Goal: Transaction & Acquisition: Book appointment/travel/reservation

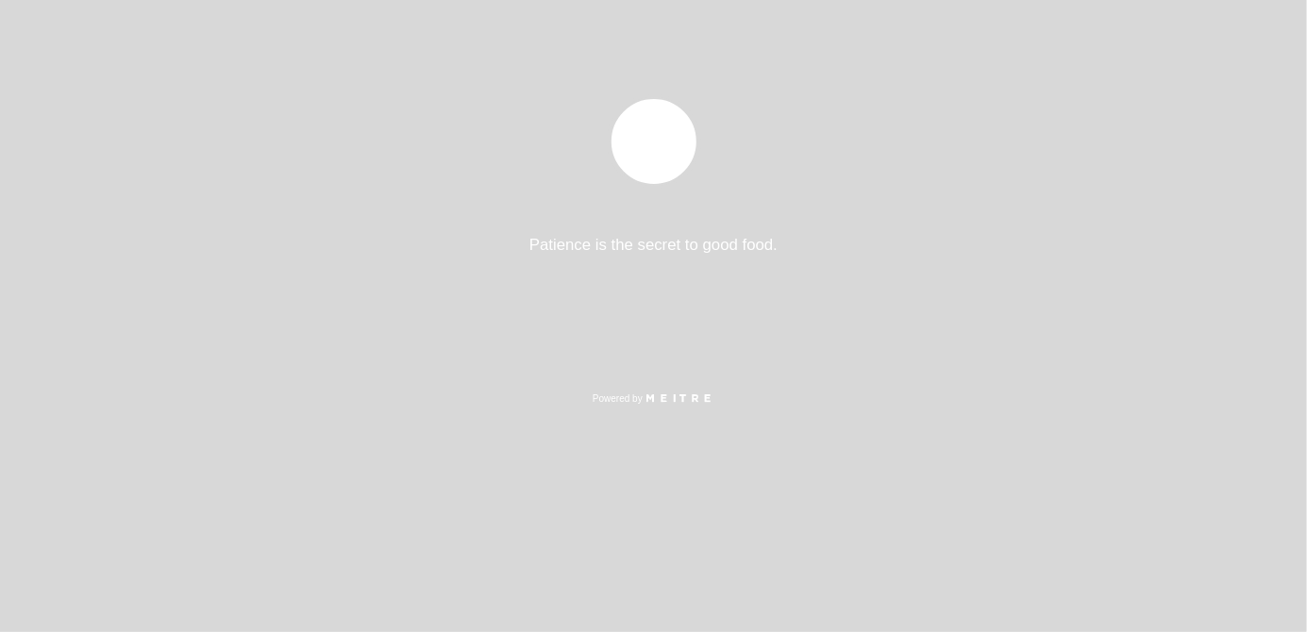
select select "es"
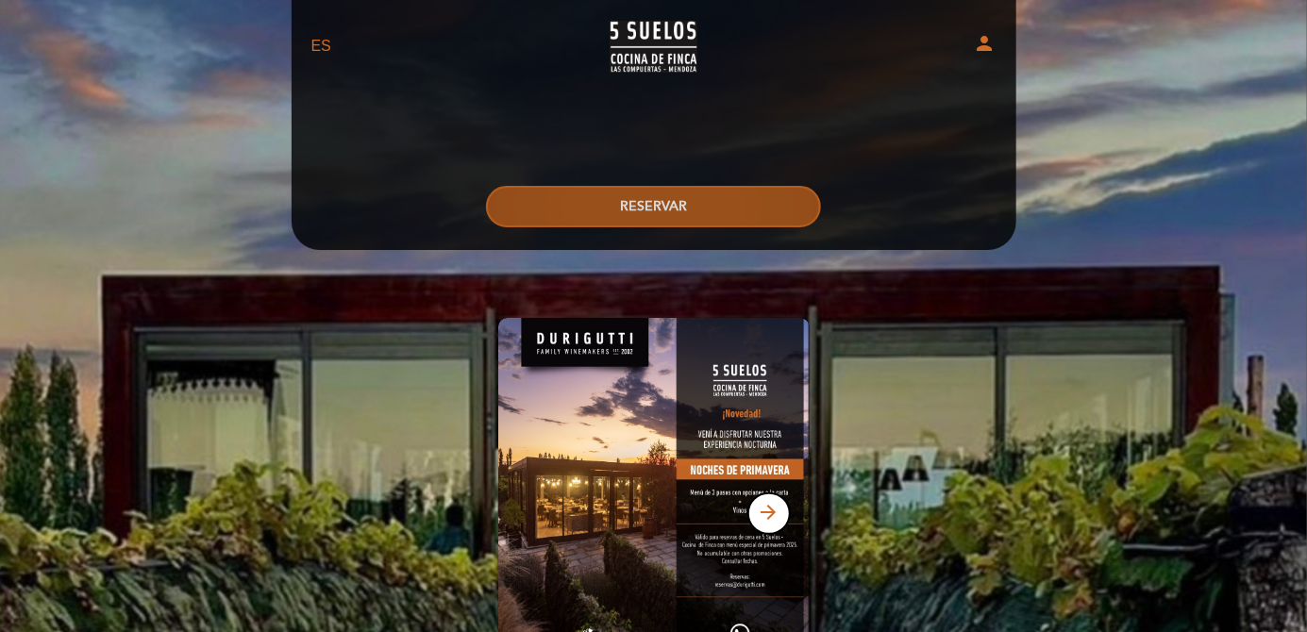
click at [585, 197] on button "RESERVAR" at bounding box center [653, 207] width 335 height 42
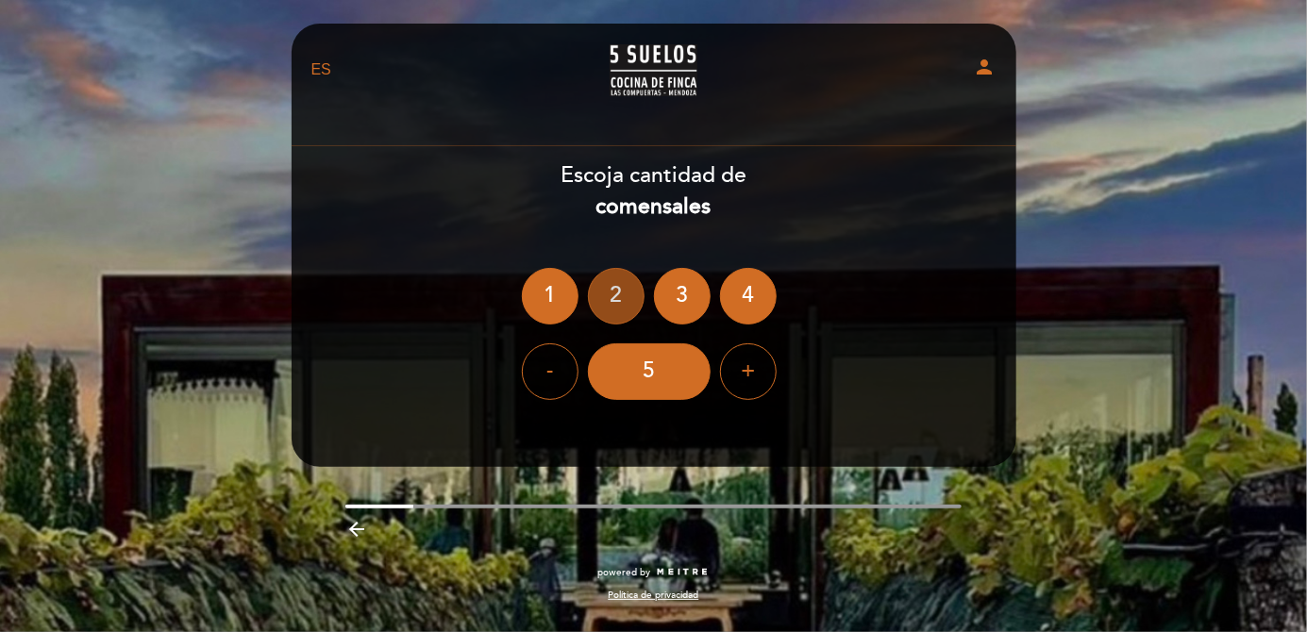
click at [612, 286] on div "2" at bounding box center [616, 296] width 57 height 57
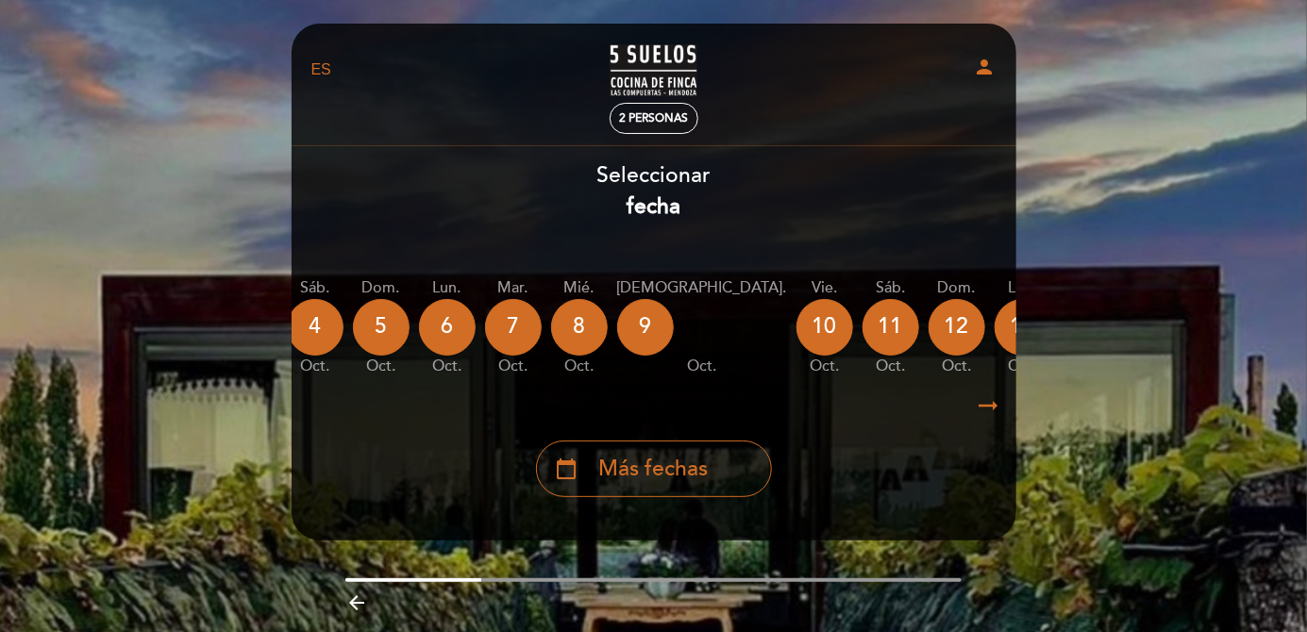
scroll to position [0, 296]
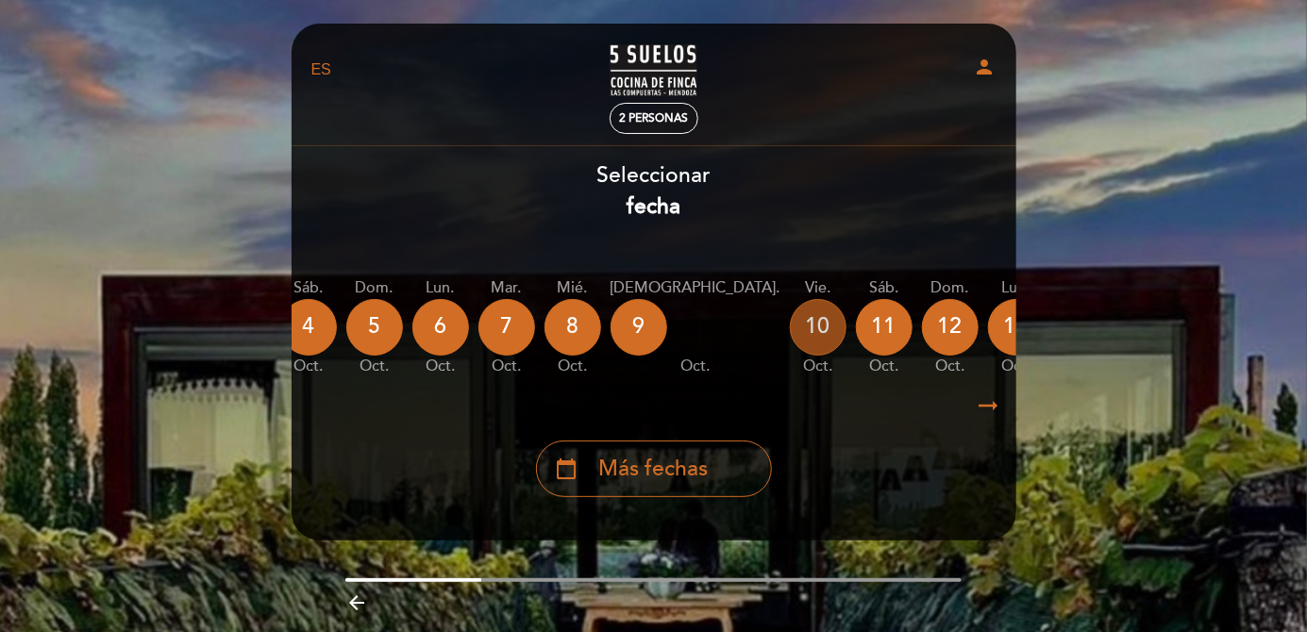
click at [790, 325] on div "10" at bounding box center [818, 327] width 57 height 57
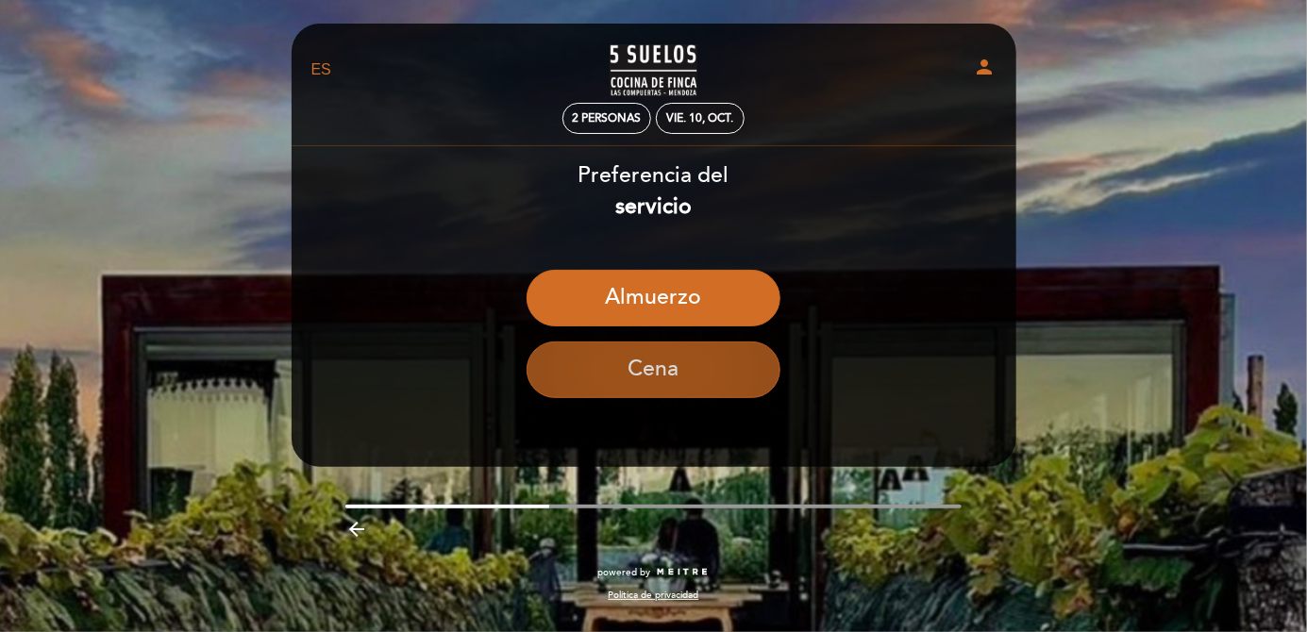
click at [589, 370] on button "Cena" at bounding box center [654, 370] width 254 height 57
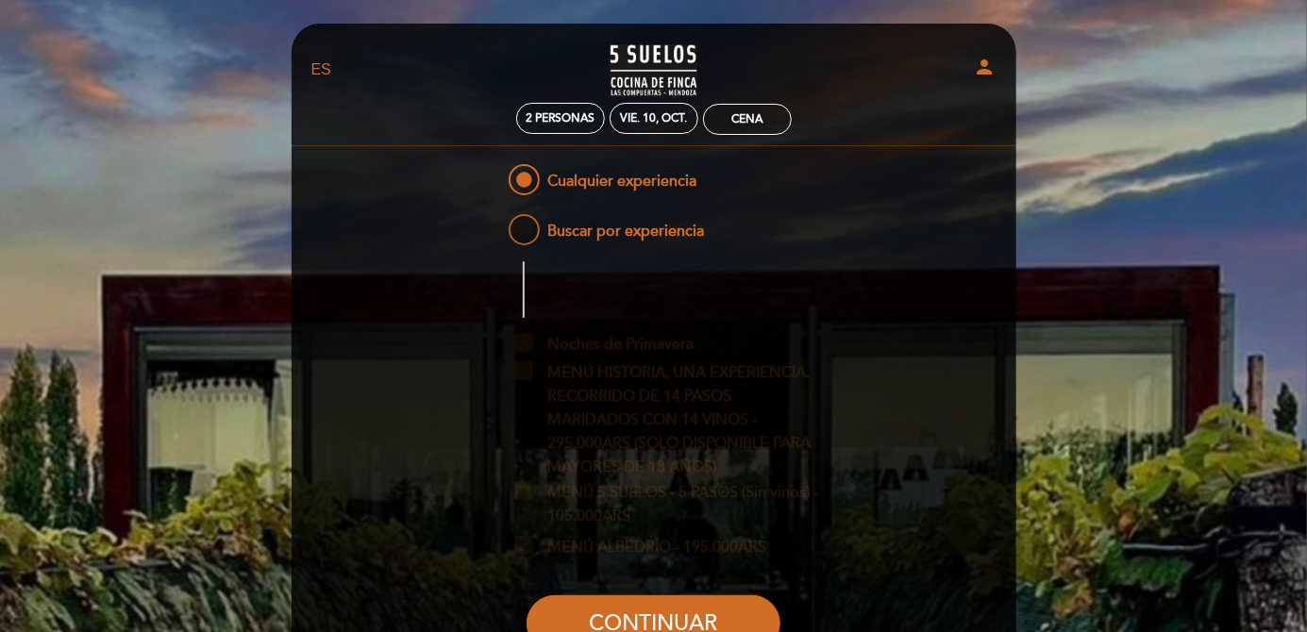
click at [522, 234] on span "Buscar por experiencia" at bounding box center [604, 223] width 199 height 24
click at [498, 223] on input "Buscar por experiencia" at bounding box center [492, 217] width 12 height 12
radio input "false"
radio input "true"
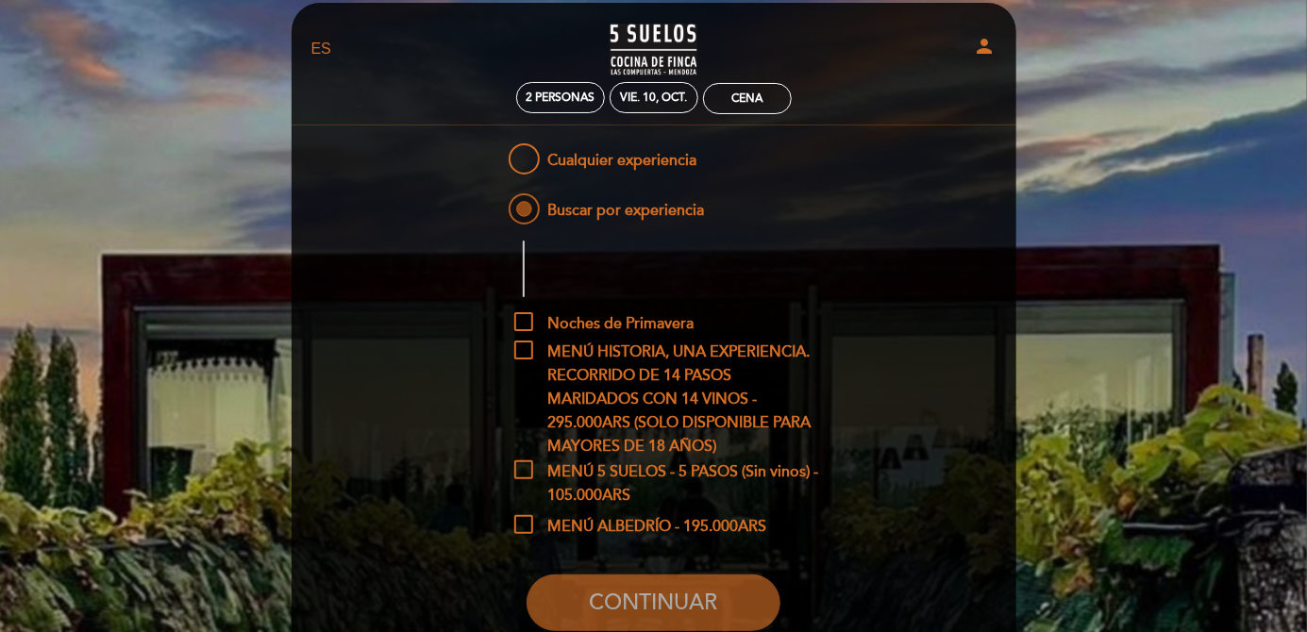
scroll to position [22, 0]
click at [528, 316] on span "Noches de Primavera" at bounding box center [603, 324] width 179 height 24
click at [527, 316] on input "Noches de Primavera" at bounding box center [520, 318] width 12 height 12
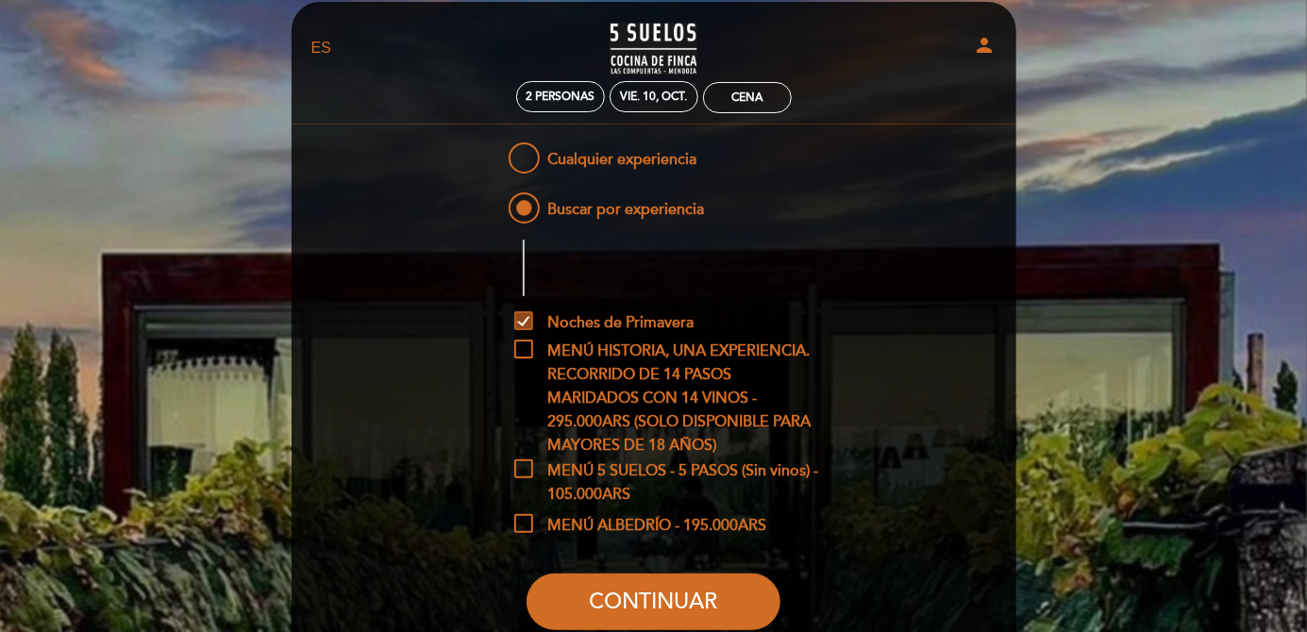
click at [523, 319] on span "Noches de Primavera" at bounding box center [603, 324] width 179 height 24
click at [523, 319] on input "Noches de Primavera" at bounding box center [520, 318] width 12 height 12
checkbox input "false"
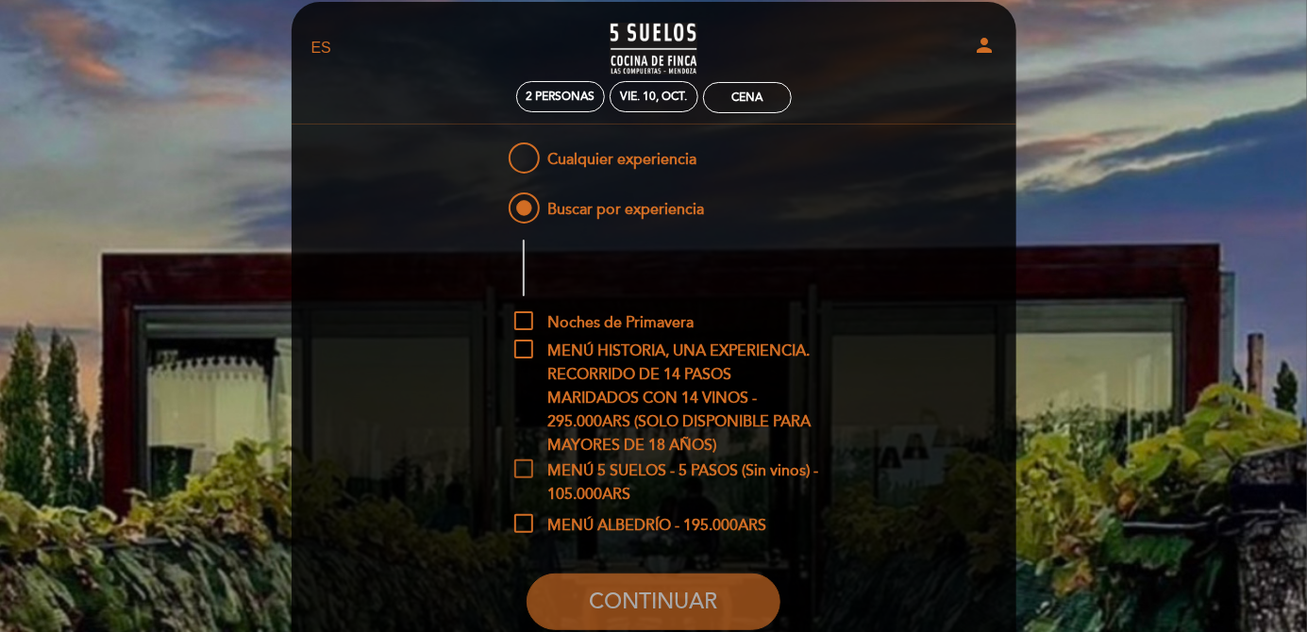
click at [525, 465] on span "MENÚ 5 SUELOS - 5 PASOS (Sin vinos) - 105.000ARS" at bounding box center [667, 472] width 307 height 24
click at [525, 465] on input "MENÚ 5 SUELOS - 5 PASOS (Sin vinos) - 105.000ARS" at bounding box center [520, 466] width 12 height 12
checkbox input "true"
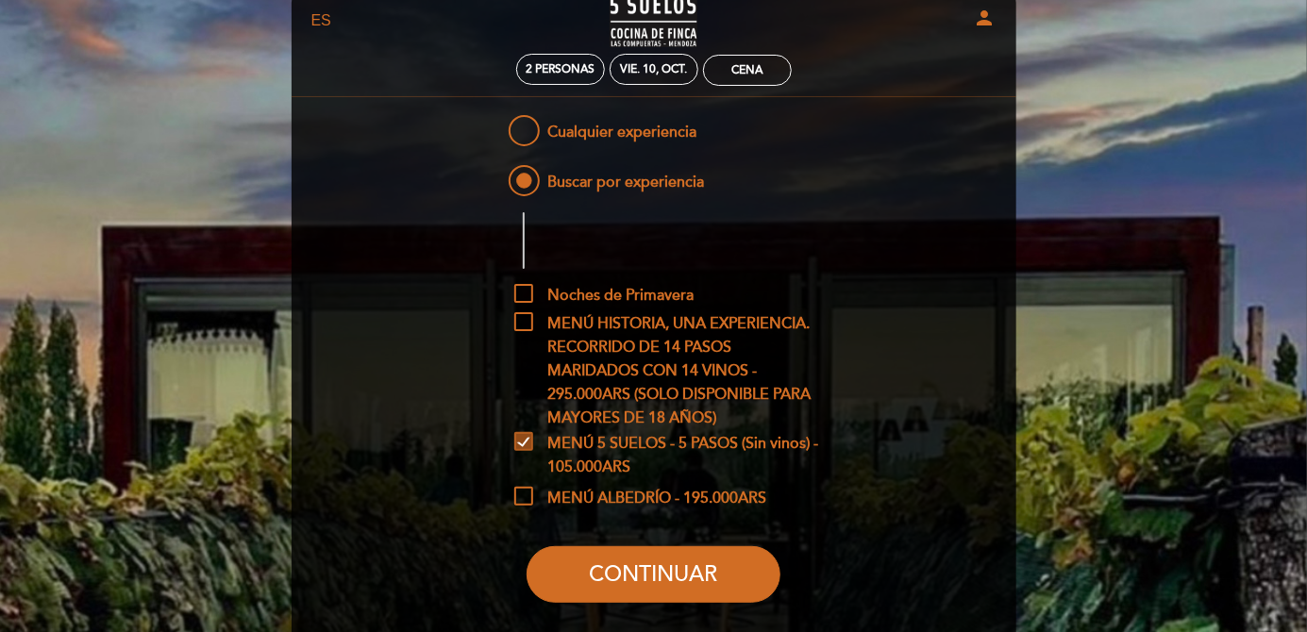
scroll to position [98, 0]
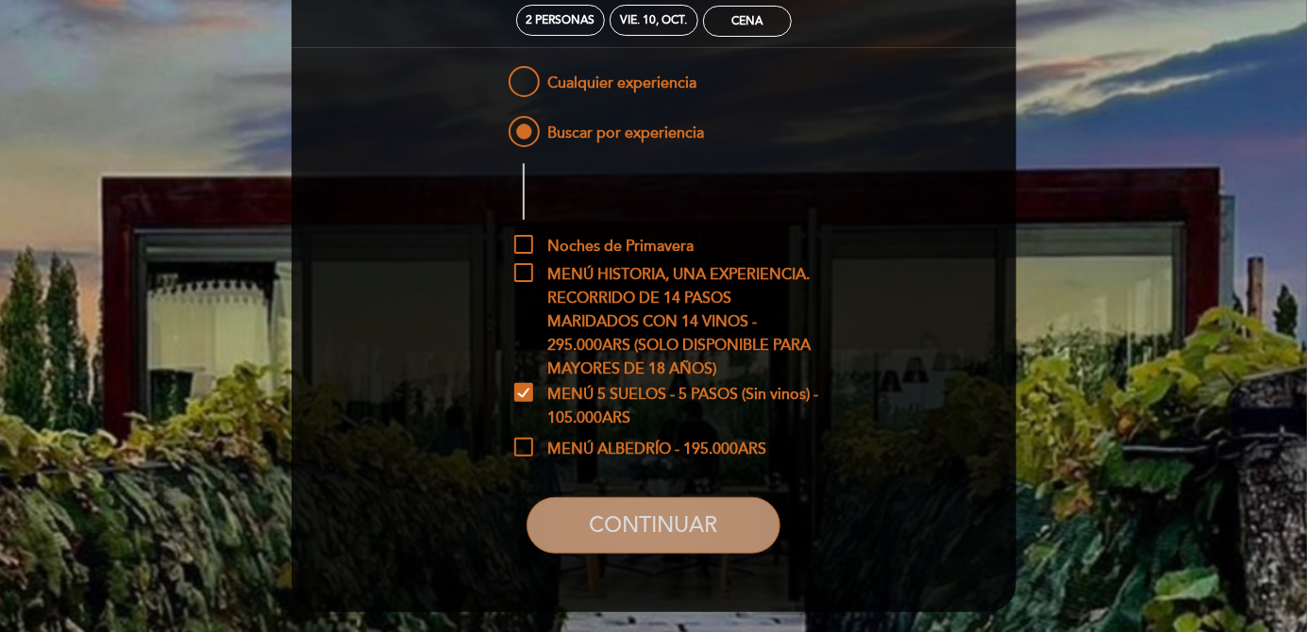
click at [604, 544] on button "CONTINUAR" at bounding box center [654, 525] width 254 height 57
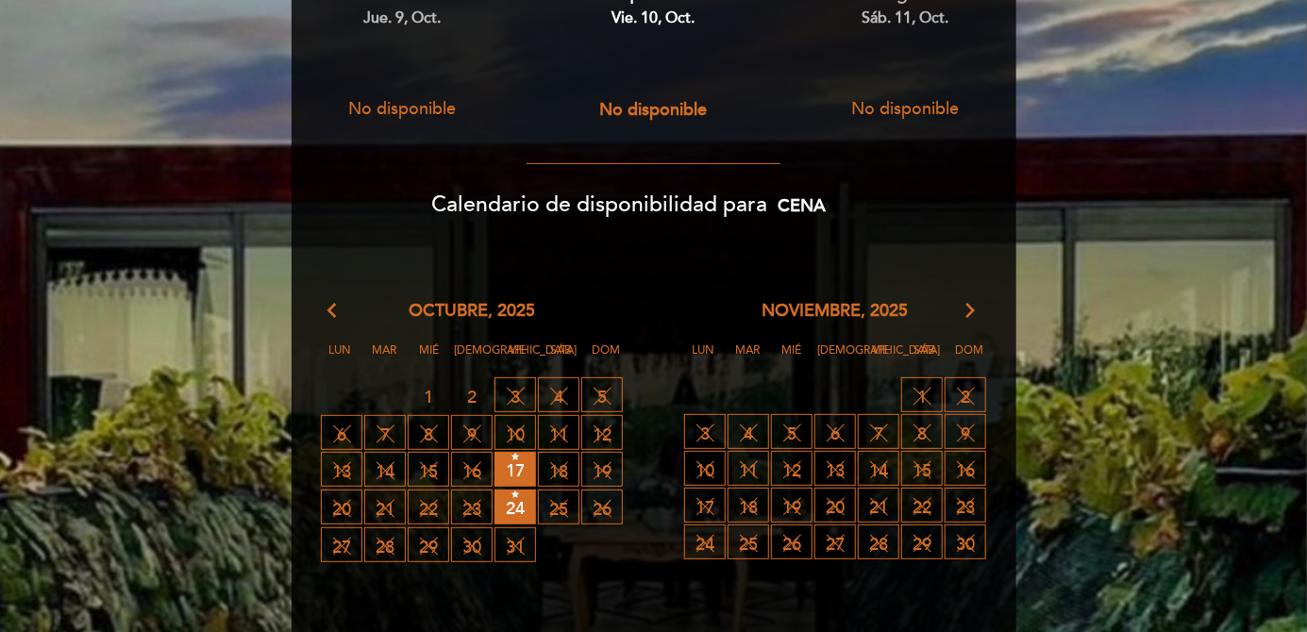
scroll to position [373, 0]
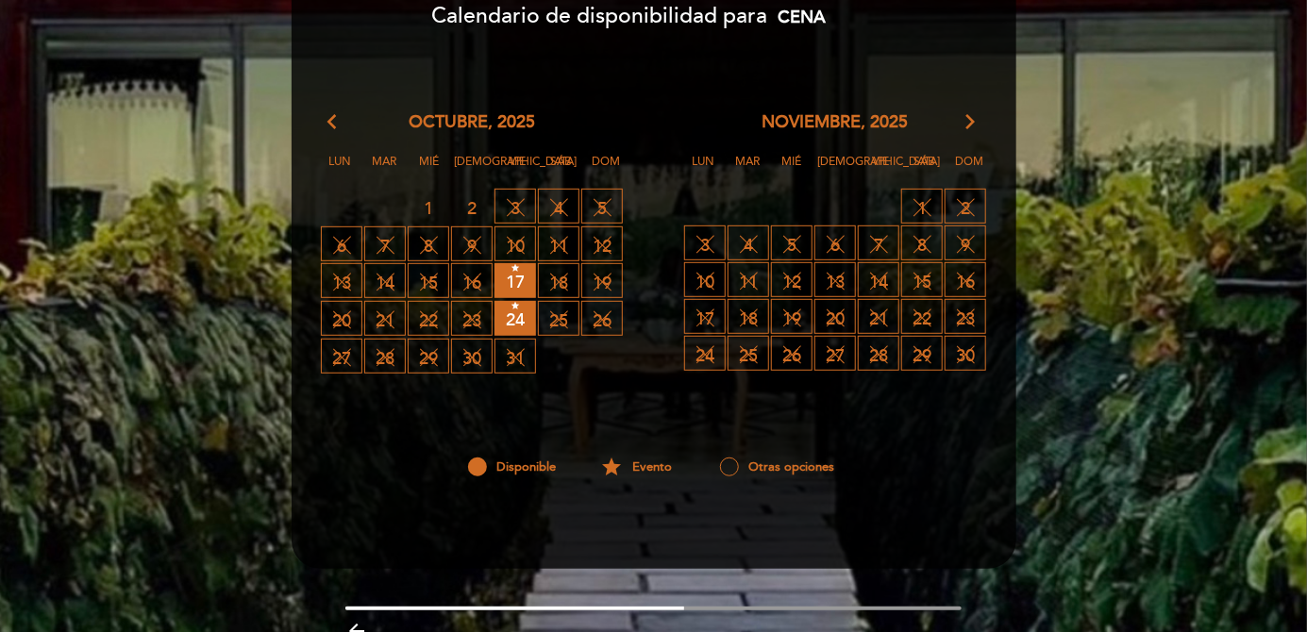
click at [355, 632] on icon "arrow_backward" at bounding box center [357, 631] width 23 height 23
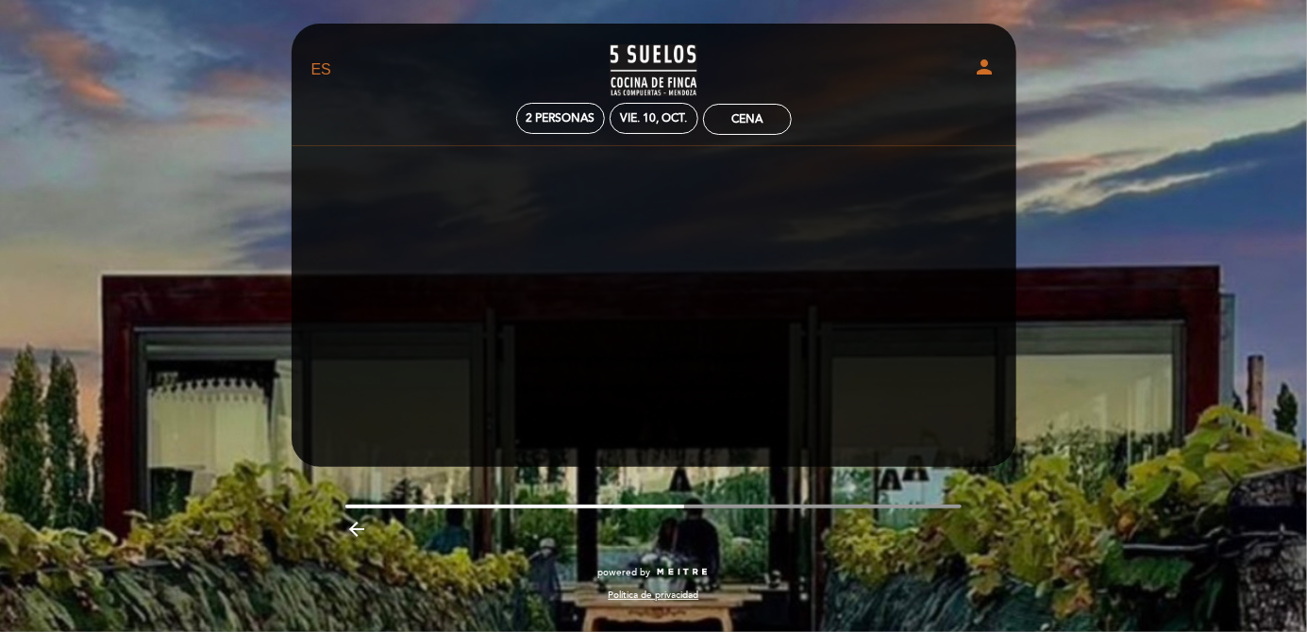
scroll to position [0, 0]
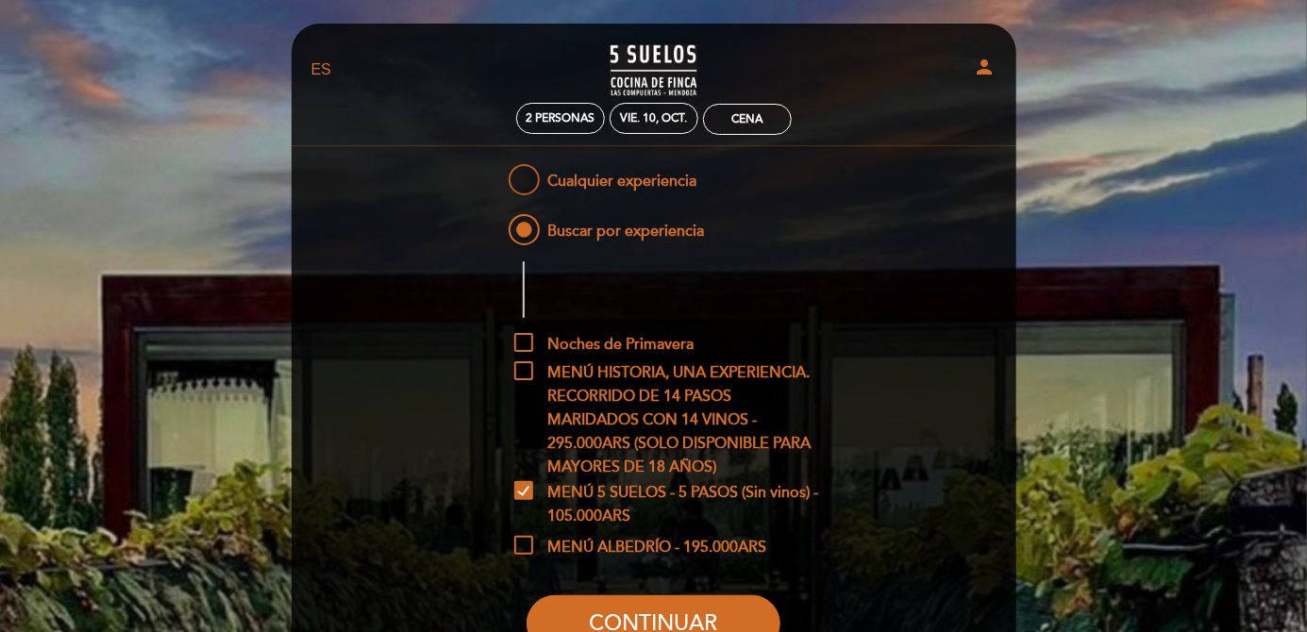
click at [525, 184] on span "Cualquier experiencia" at bounding box center [601, 172] width 192 height 24
click at [498, 173] on input "Cualquier experiencia" at bounding box center [492, 166] width 12 height 12
radio input "true"
checkbox input "false"
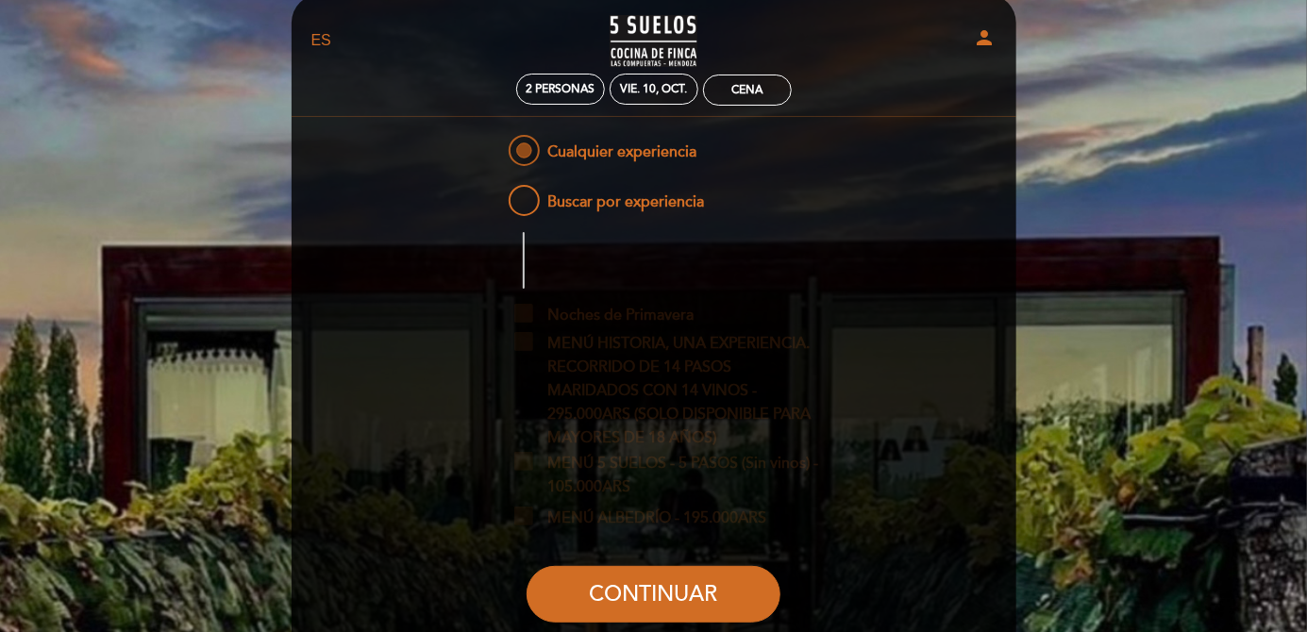
scroll to position [144, 0]
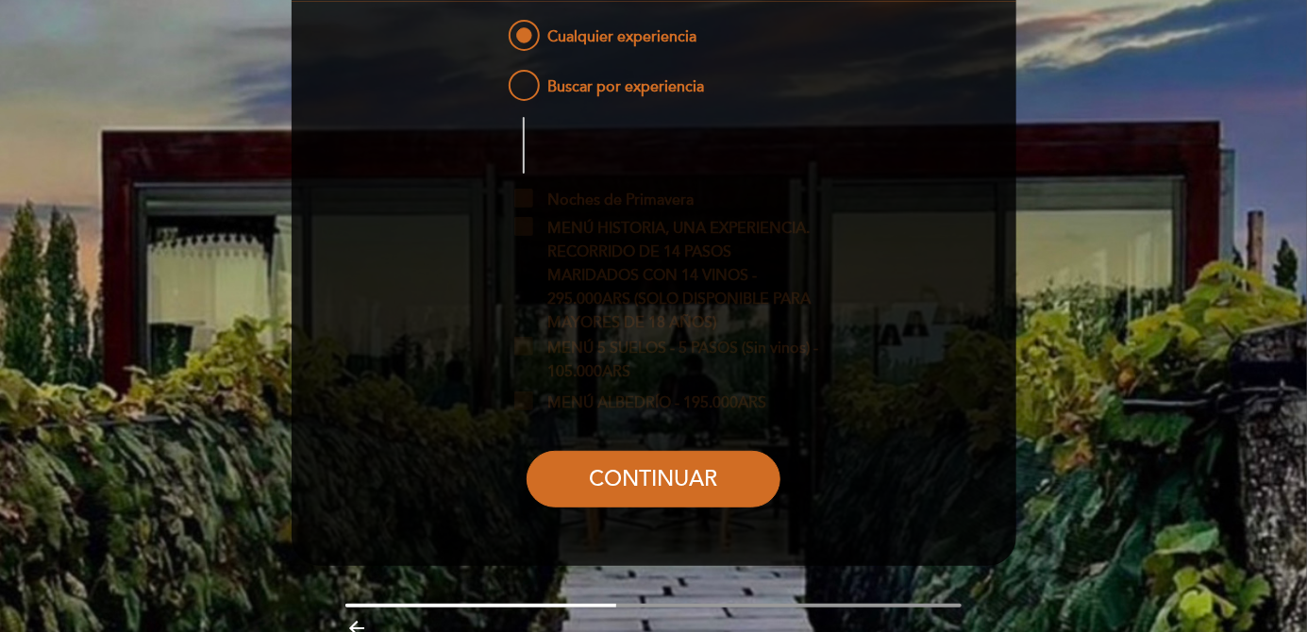
click at [356, 632] on icon "arrow_backward" at bounding box center [357, 628] width 23 height 23
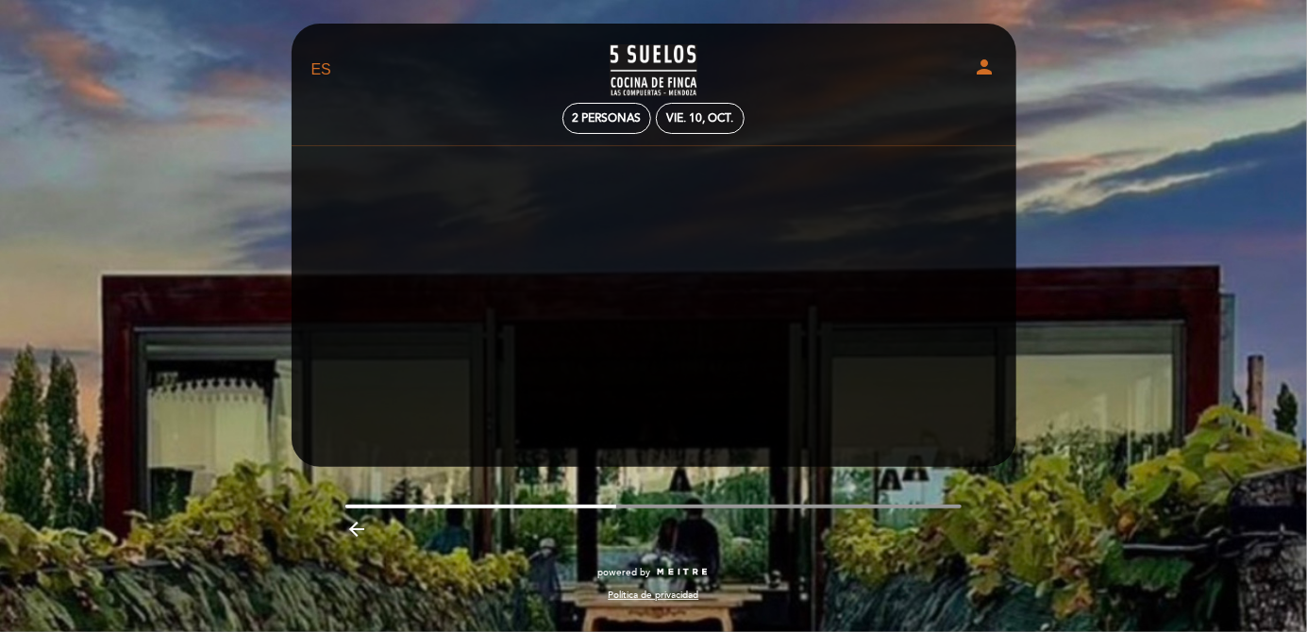
scroll to position [0, 0]
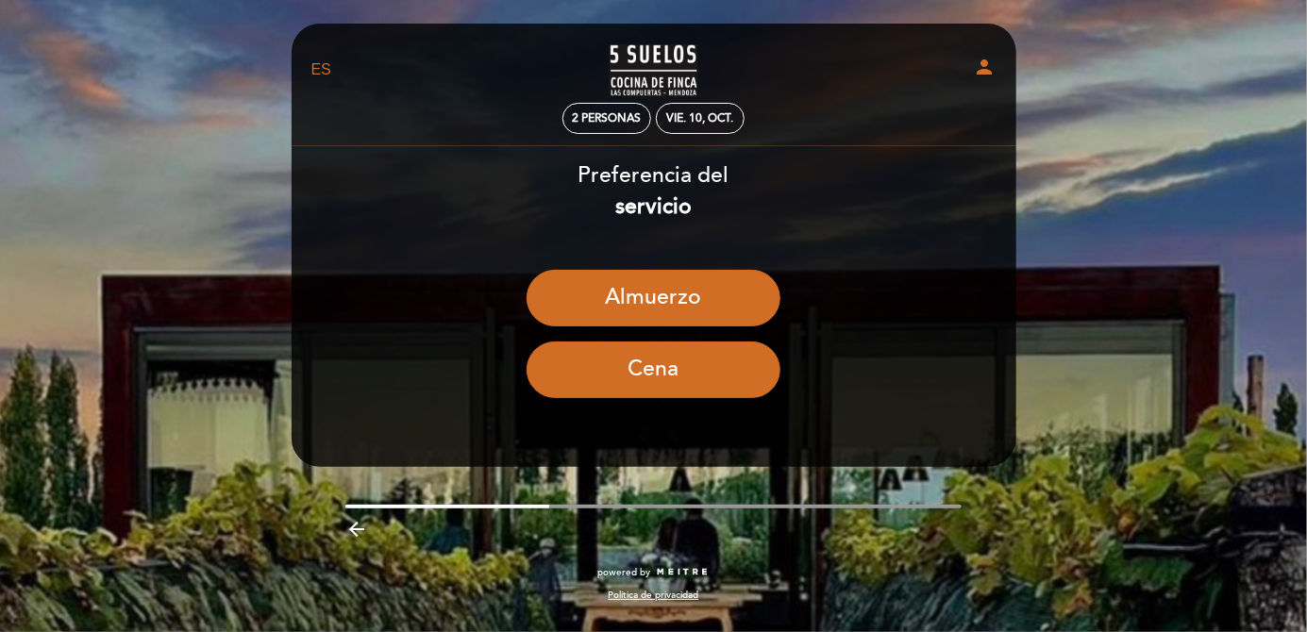
click at [355, 536] on icon "arrow_backward" at bounding box center [357, 529] width 23 height 23
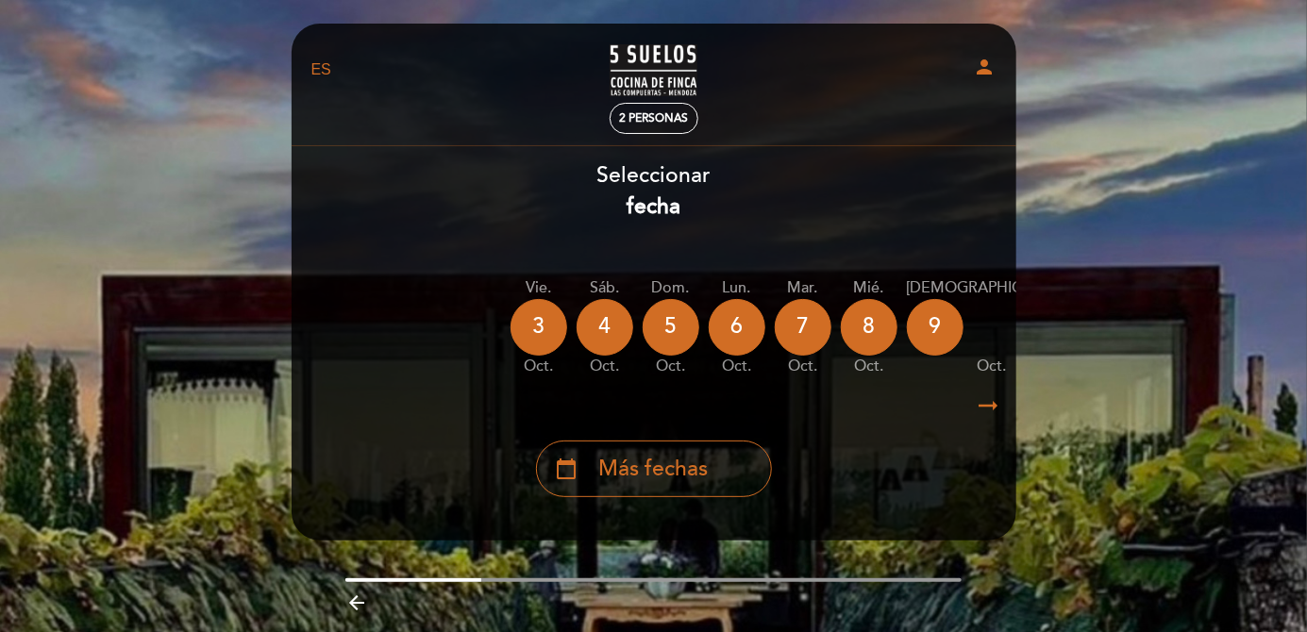
click at [368, 599] on icon "arrow_backward" at bounding box center [357, 603] width 23 height 23
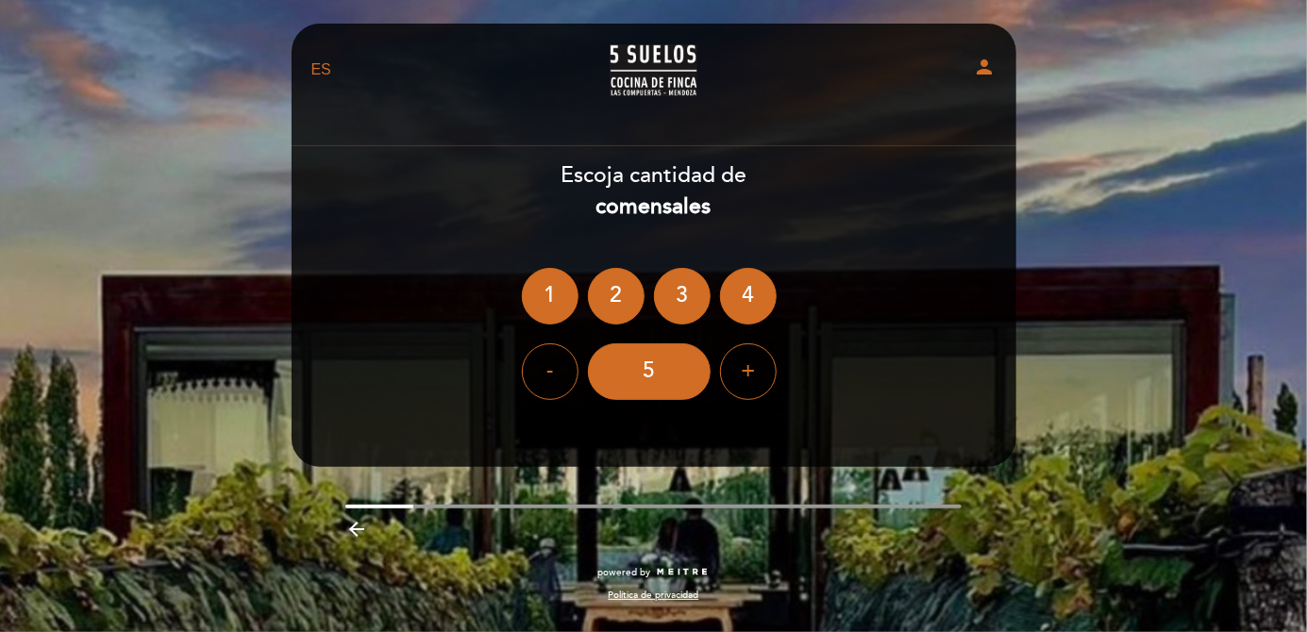
click at [354, 536] on icon "arrow_backward" at bounding box center [357, 529] width 23 height 23
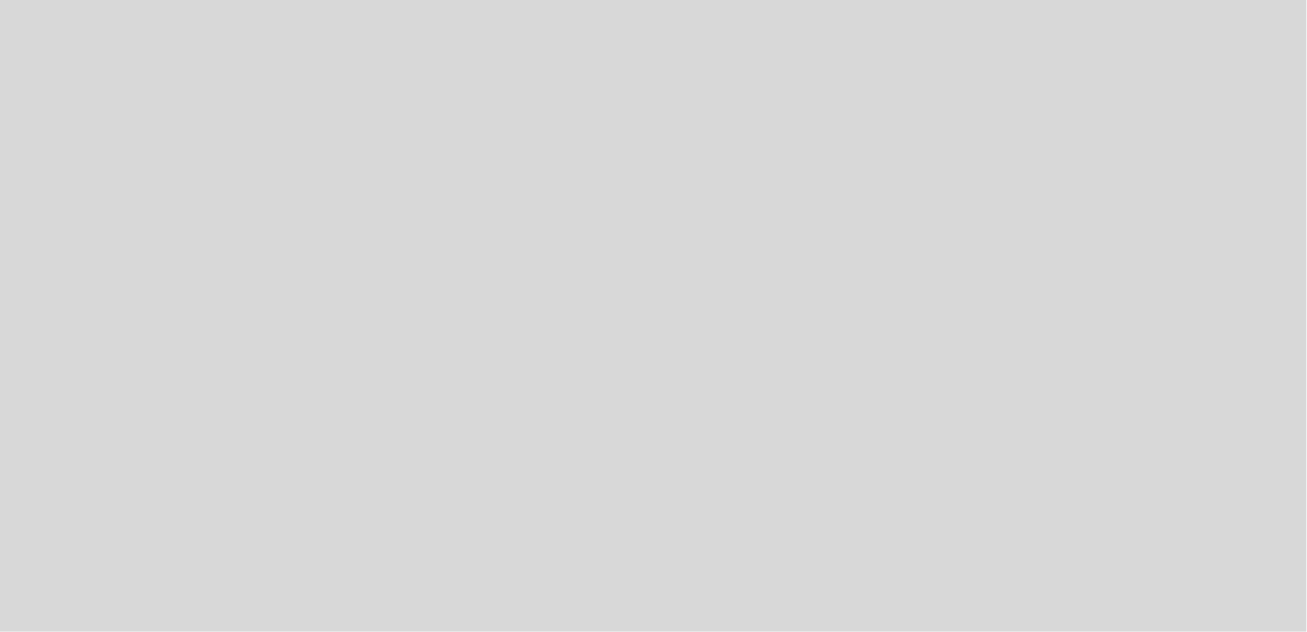
select select "es"
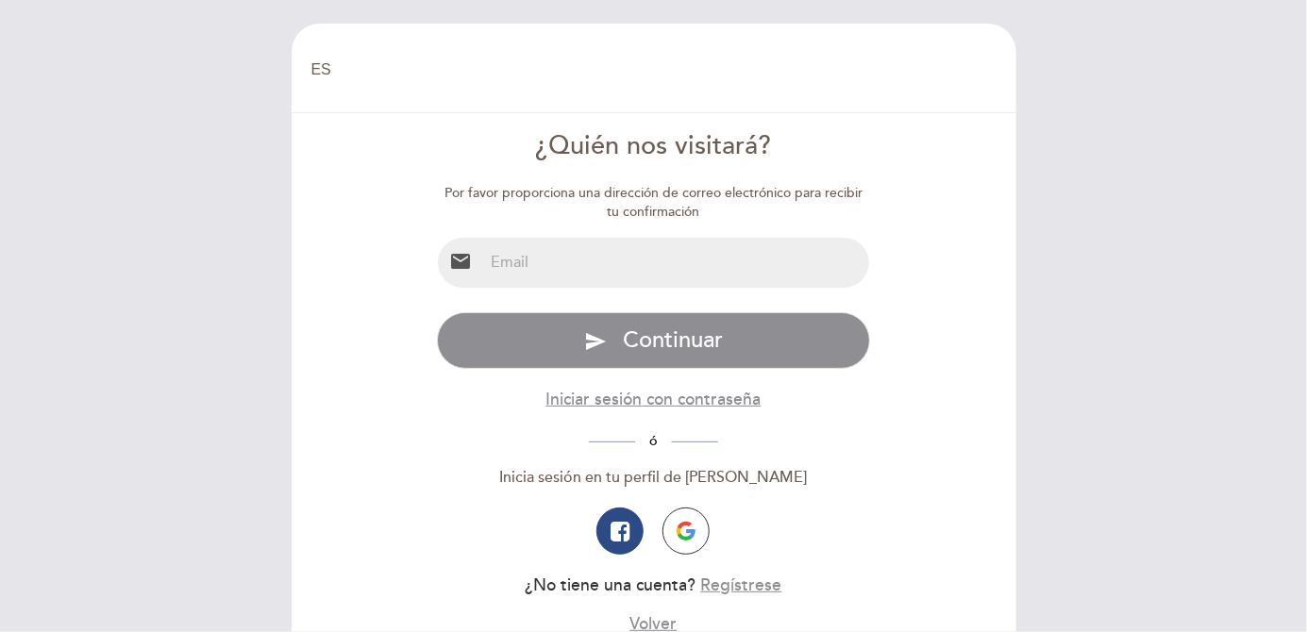
click at [510, 269] on input "email" at bounding box center [676, 263] width 386 height 50
type input "[PERSON_NAME][EMAIL_ADDRESS][PERSON_NAME][PERSON_NAME][DOMAIN_NAME]"
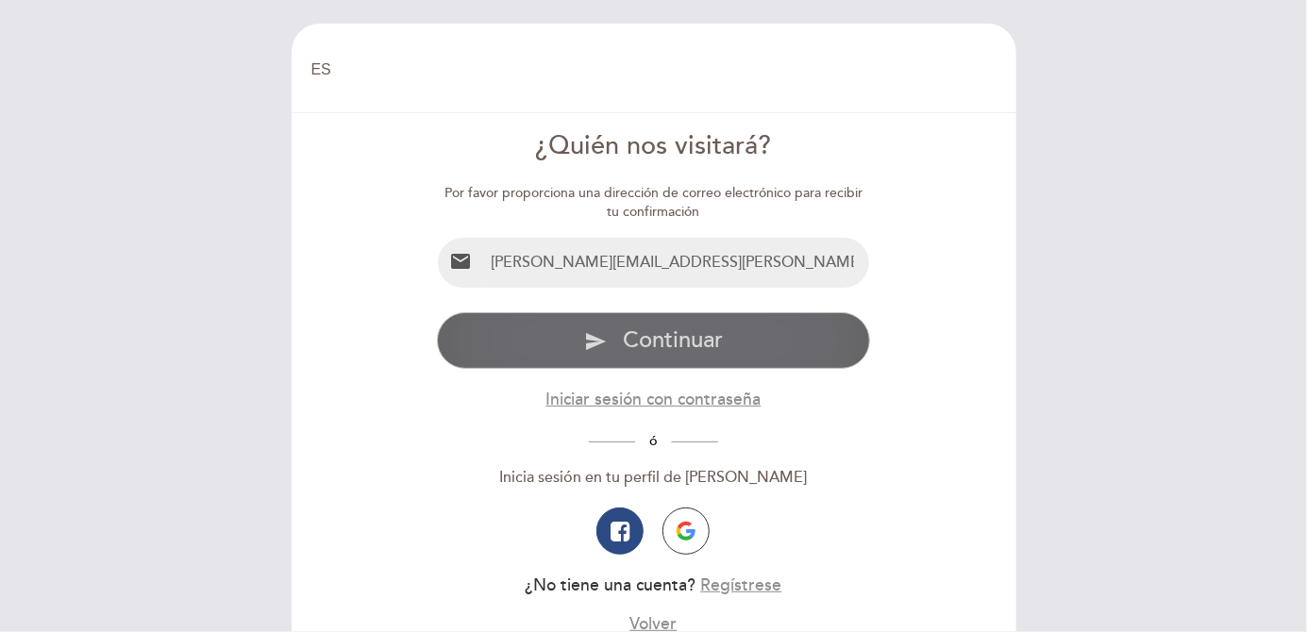
click at [546, 349] on button "send Continuar" at bounding box center [653, 340] width 433 height 57
